Goal: Task Accomplishment & Management: Manage account settings

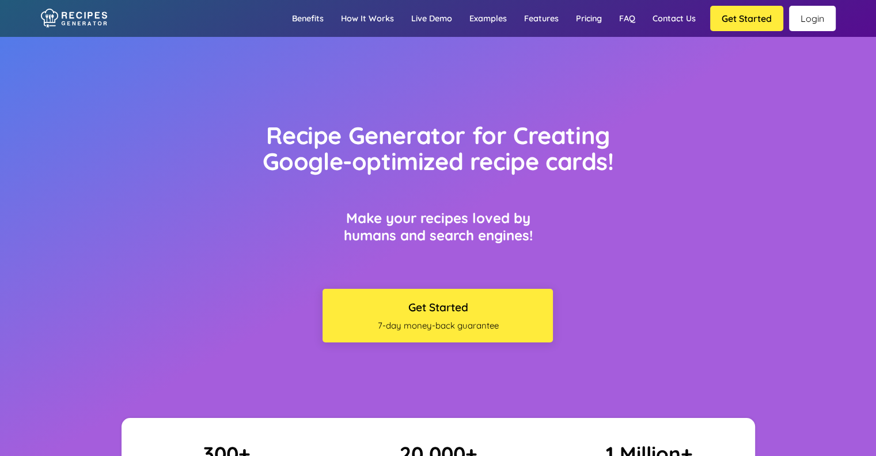
click at [809, 14] on link "Login" at bounding box center [812, 18] width 47 height 25
click at [807, 22] on link "Login" at bounding box center [812, 18] width 47 height 25
click at [815, 20] on link "Login" at bounding box center [812, 18] width 47 height 25
